Goal: Find specific page/section: Find specific page/section

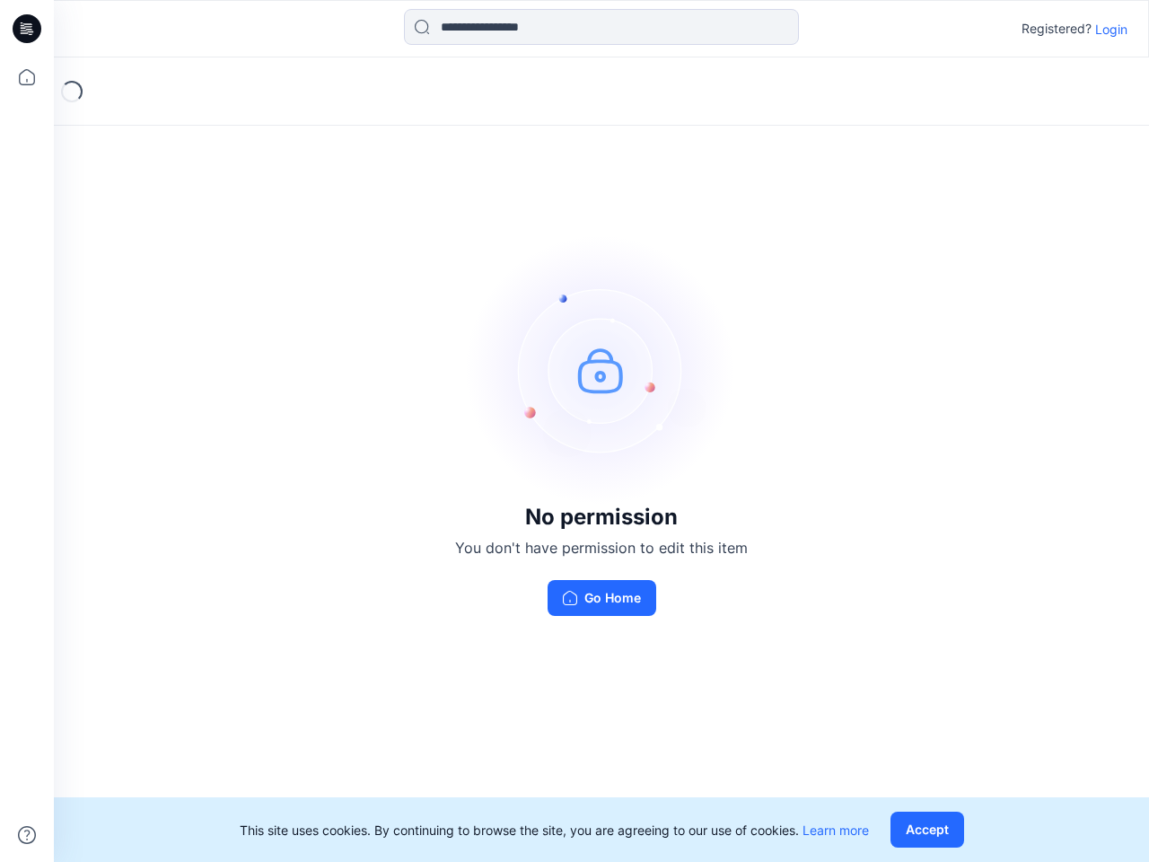
click at [575, 431] on img at bounding box center [601, 369] width 269 height 269
click at [28, 29] on icon at bounding box center [29, 29] width 7 height 1
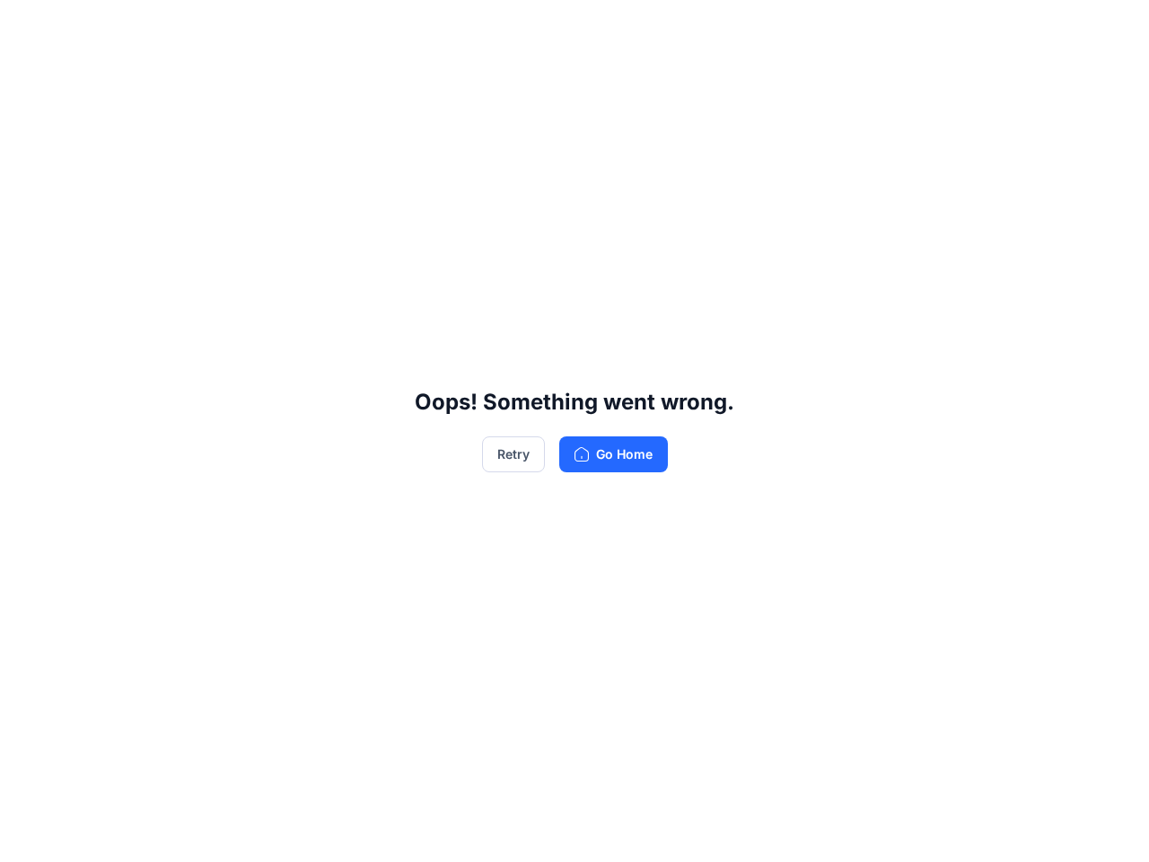
click at [27, 77] on div "Oops! Something went wrong. Retry Go Home" at bounding box center [574, 431] width 1149 height 862
click at [27, 835] on div "Oops! Something went wrong. Retry Go Home" at bounding box center [574, 431] width 1149 height 862
click at [602, 27] on div "Oops! Something went wrong. Retry Go Home" at bounding box center [574, 431] width 1149 height 862
click at [1112, 29] on div "Oops! Something went wrong. Retry Go Home" at bounding box center [574, 431] width 1149 height 862
click at [931, 830] on div "Oops! Something went wrong. Retry Go Home" at bounding box center [574, 431] width 1149 height 862
